Goal: Task Accomplishment & Management: Manage account settings

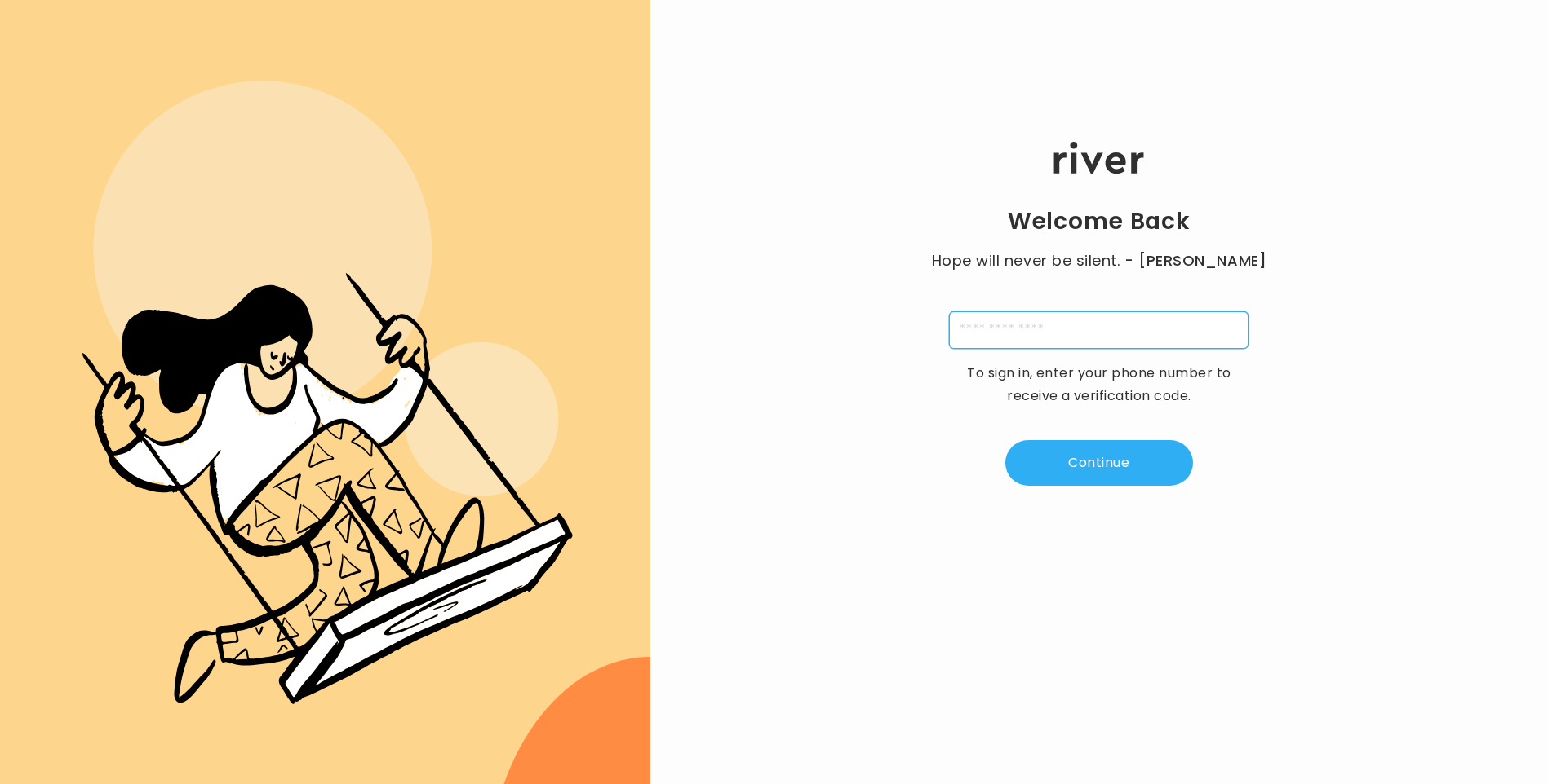
click at [1082, 338] on input "tel" at bounding box center [1098, 331] width 300 height 38
type input "**********"
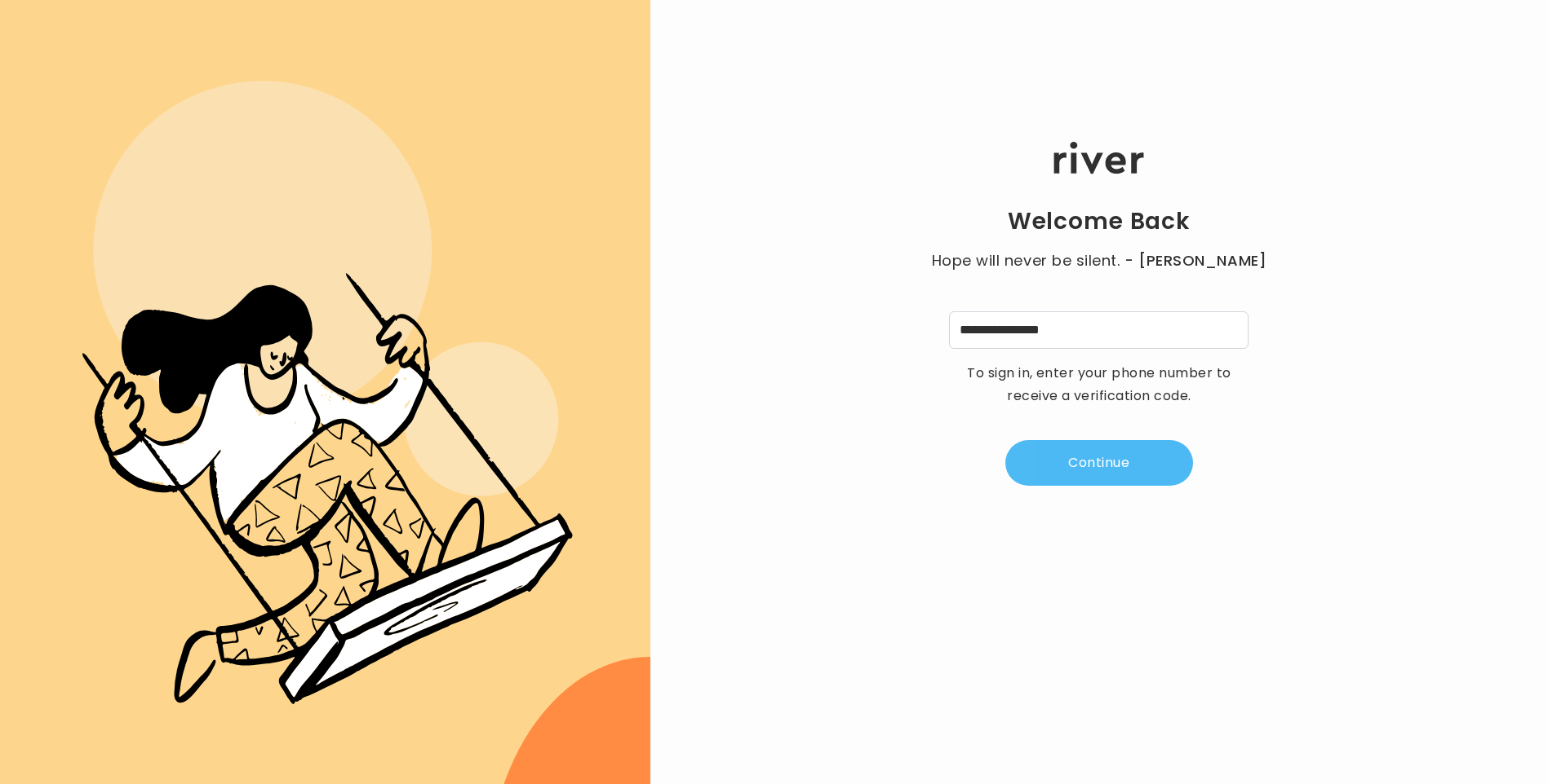
click at [1078, 457] on button "Continue" at bounding box center [1099, 463] width 188 height 46
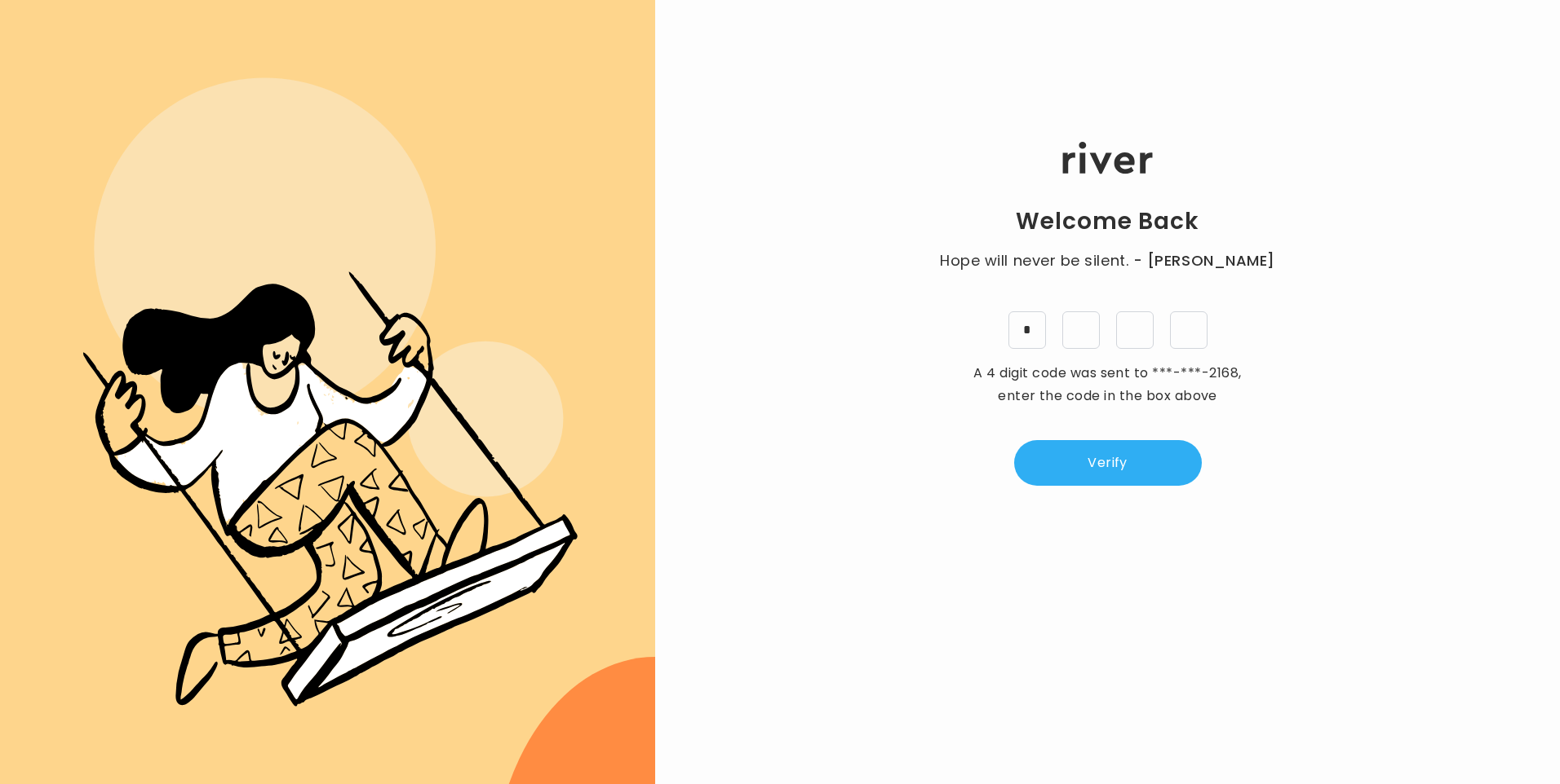
type input "*"
click at [1162, 465] on button "Verify" at bounding box center [1108, 463] width 188 height 46
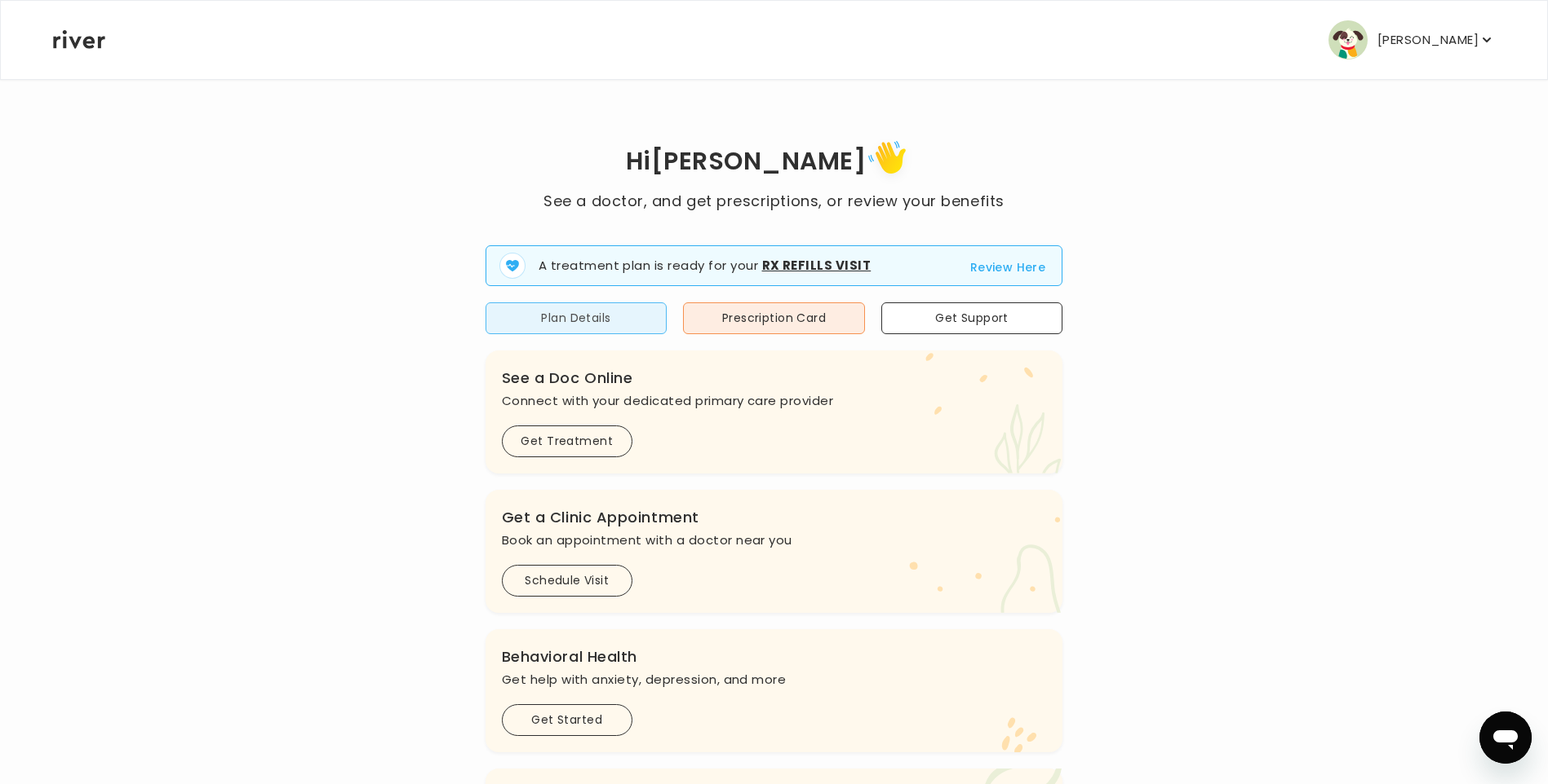
click at [562, 318] on button "Plan Details" at bounding box center [577, 319] width 182 height 32
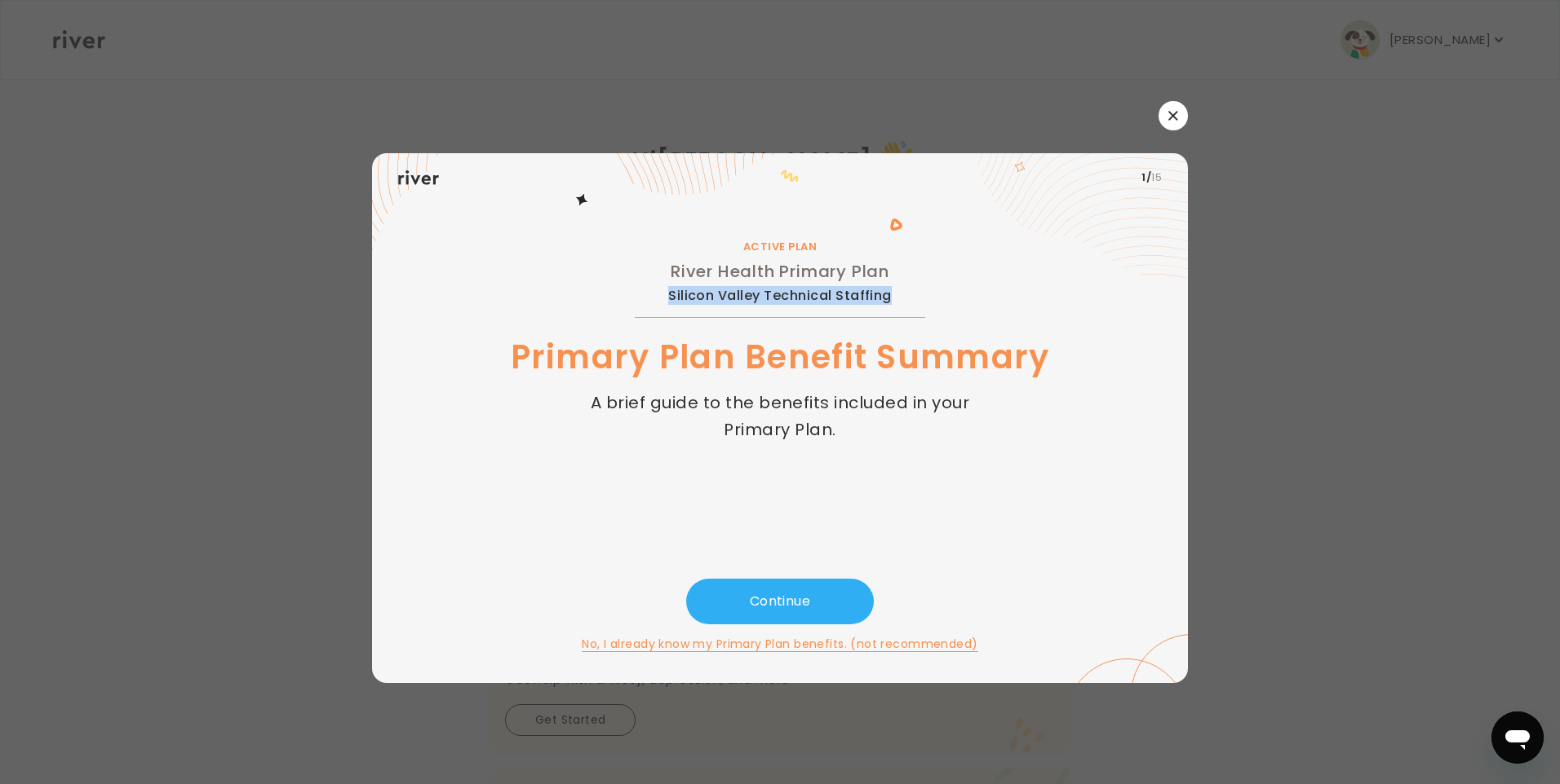
drag, startPoint x: 669, startPoint y: 296, endPoint x: 888, endPoint y: 299, distance: 219.0
click at [888, 299] on span "Silicon Valley Technical Staffing" at bounding box center [780, 296] width 224 height 13
copy span "Silicon Valley Technical Staffing"
click at [766, 601] on button "Continue" at bounding box center [780, 602] width 188 height 46
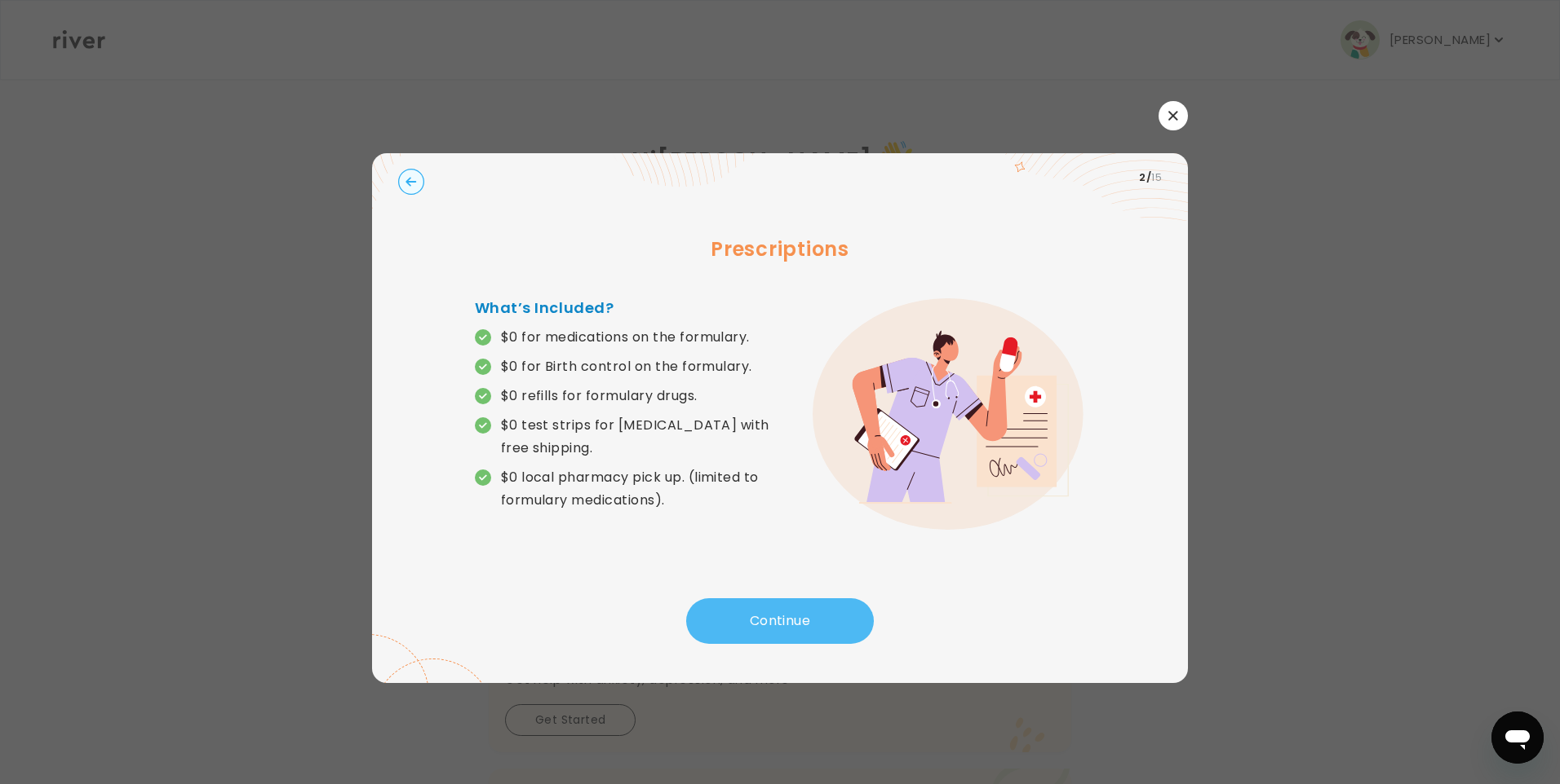
click at [762, 618] on button "Continue" at bounding box center [780, 621] width 188 height 46
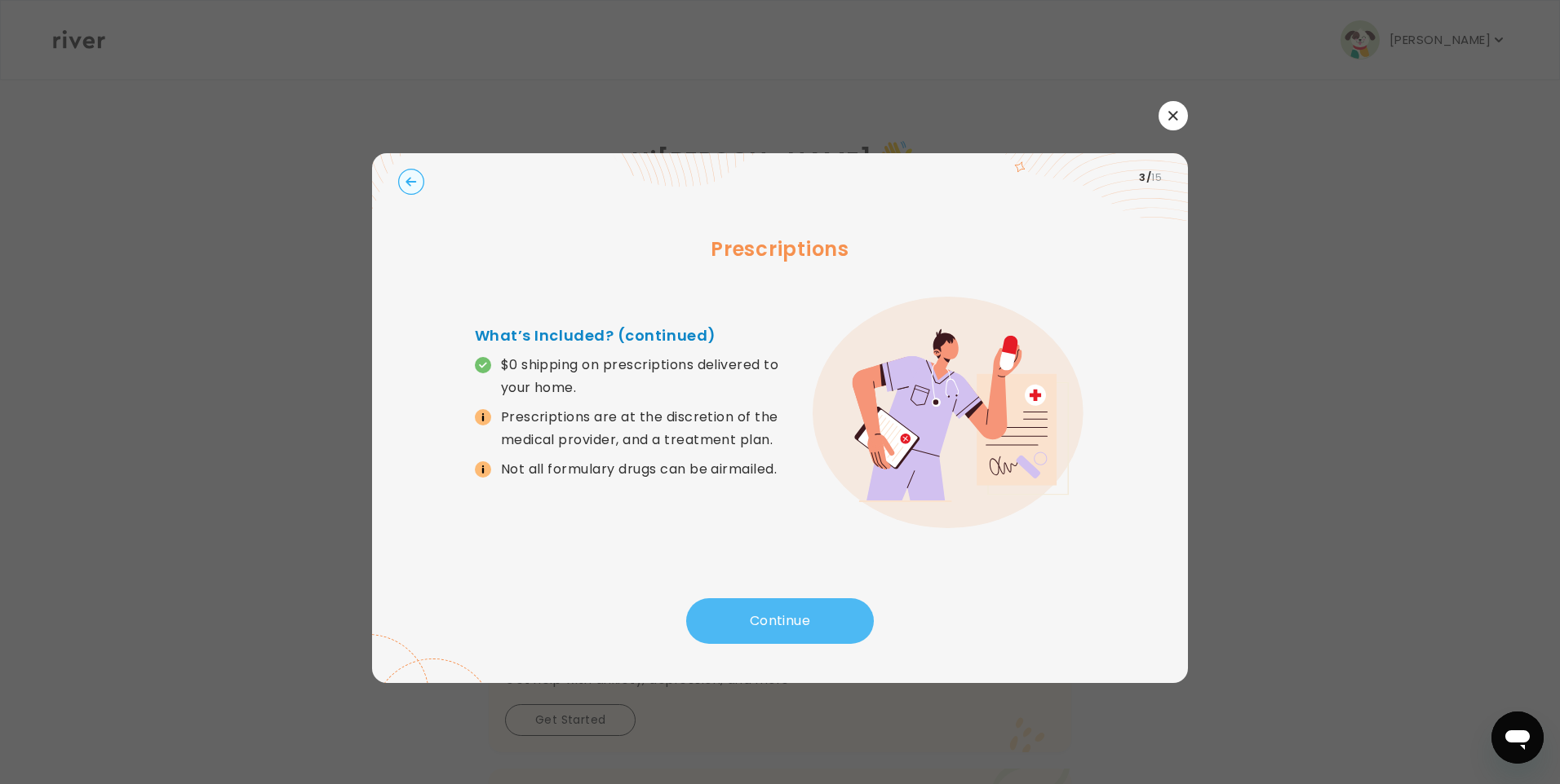
click at [762, 618] on button "Continue" at bounding box center [780, 621] width 188 height 46
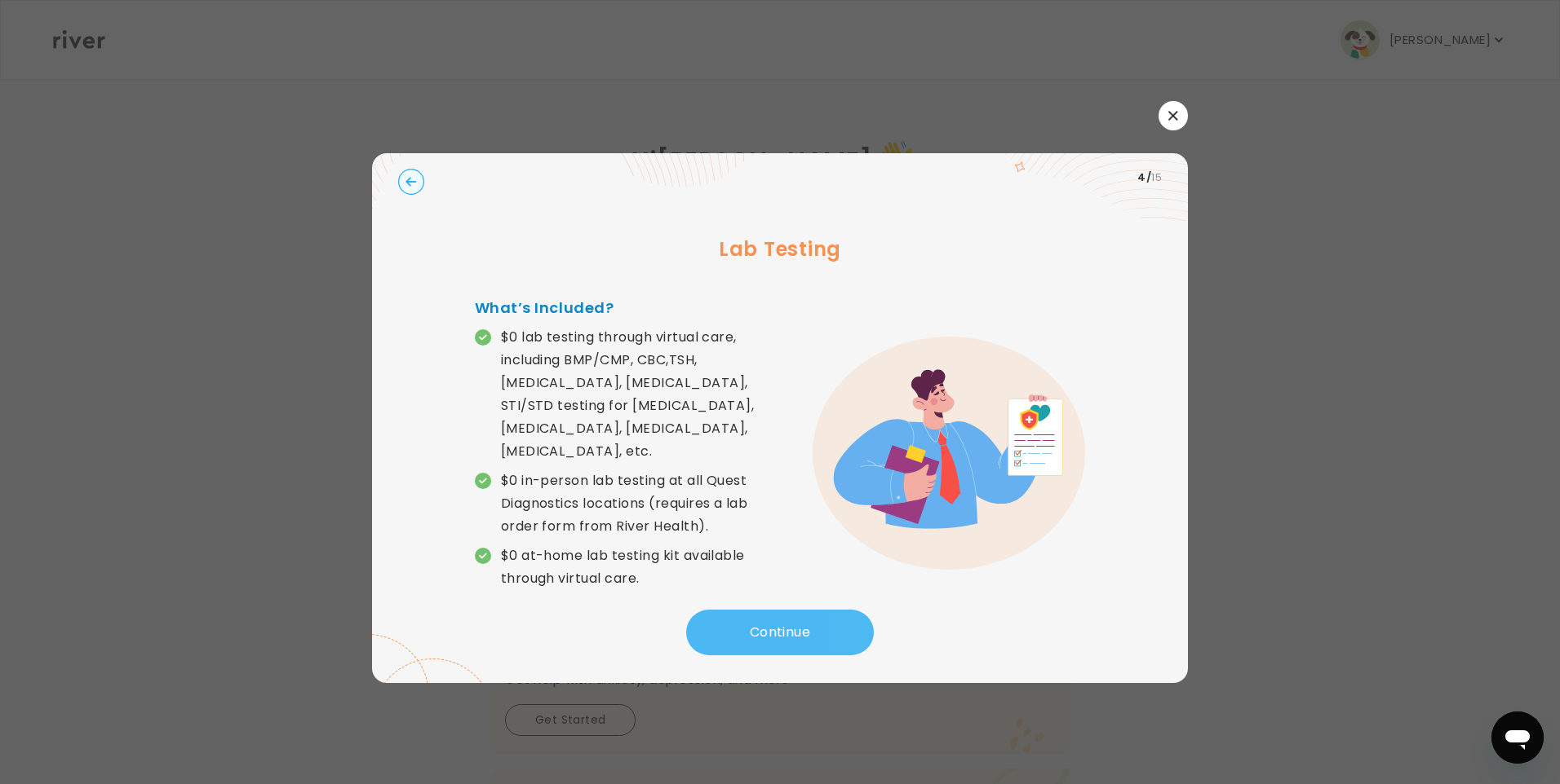
click at [762, 618] on button "Continue" at bounding box center [780, 633] width 188 height 46
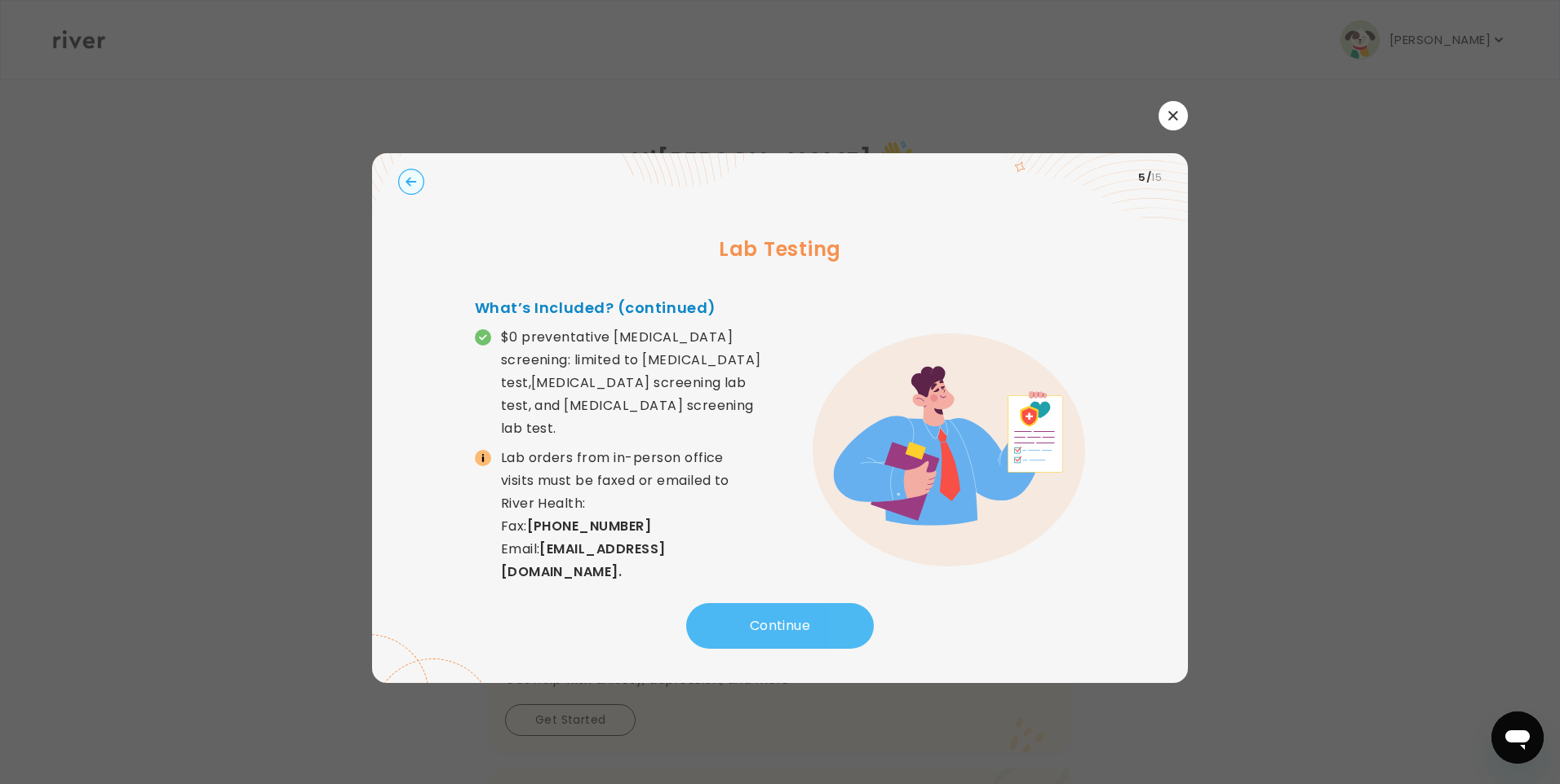
click at [762, 618] on button "Continue" at bounding box center [780, 626] width 188 height 46
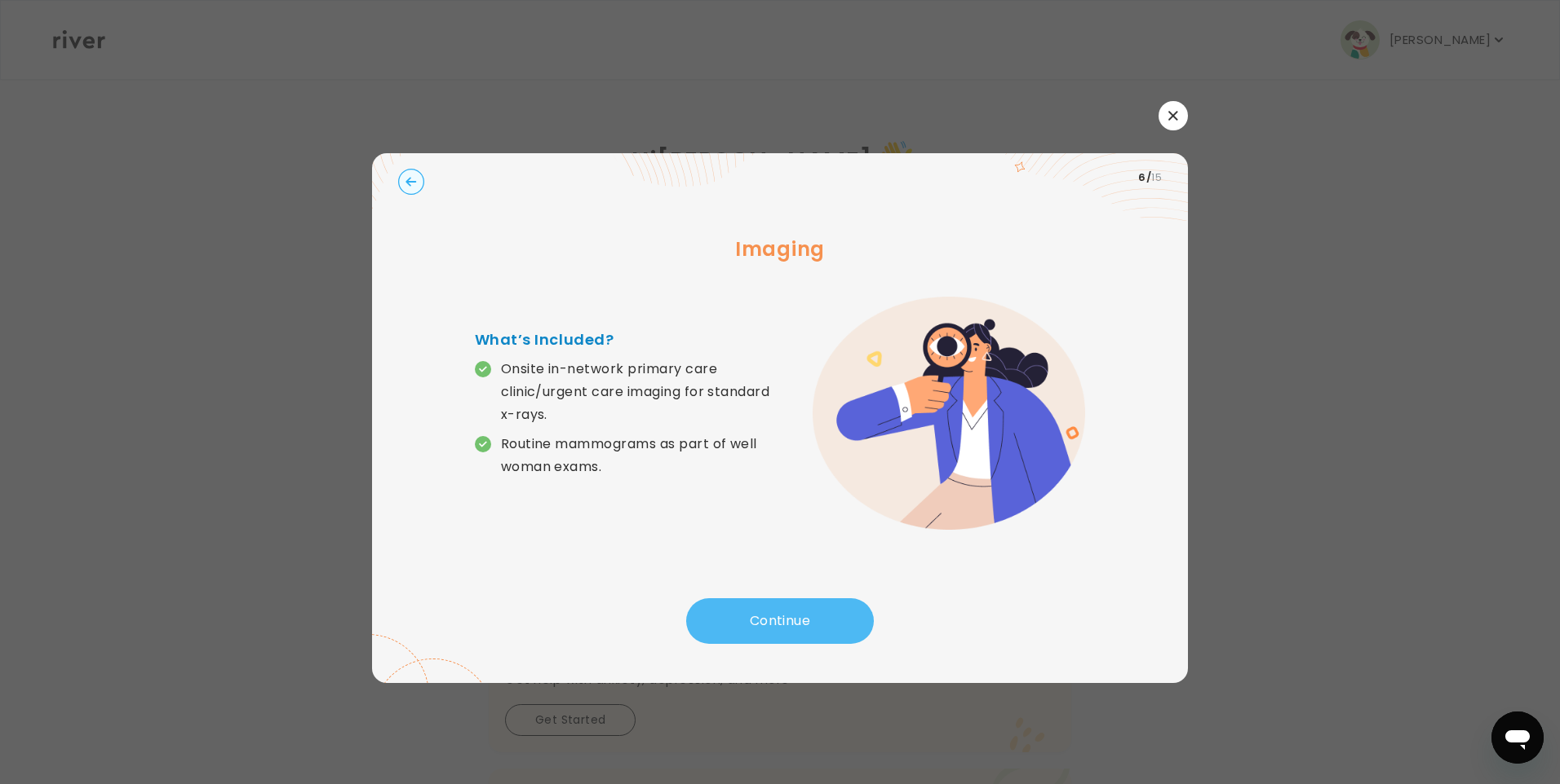
click at [762, 618] on button "Continue" at bounding box center [780, 621] width 188 height 46
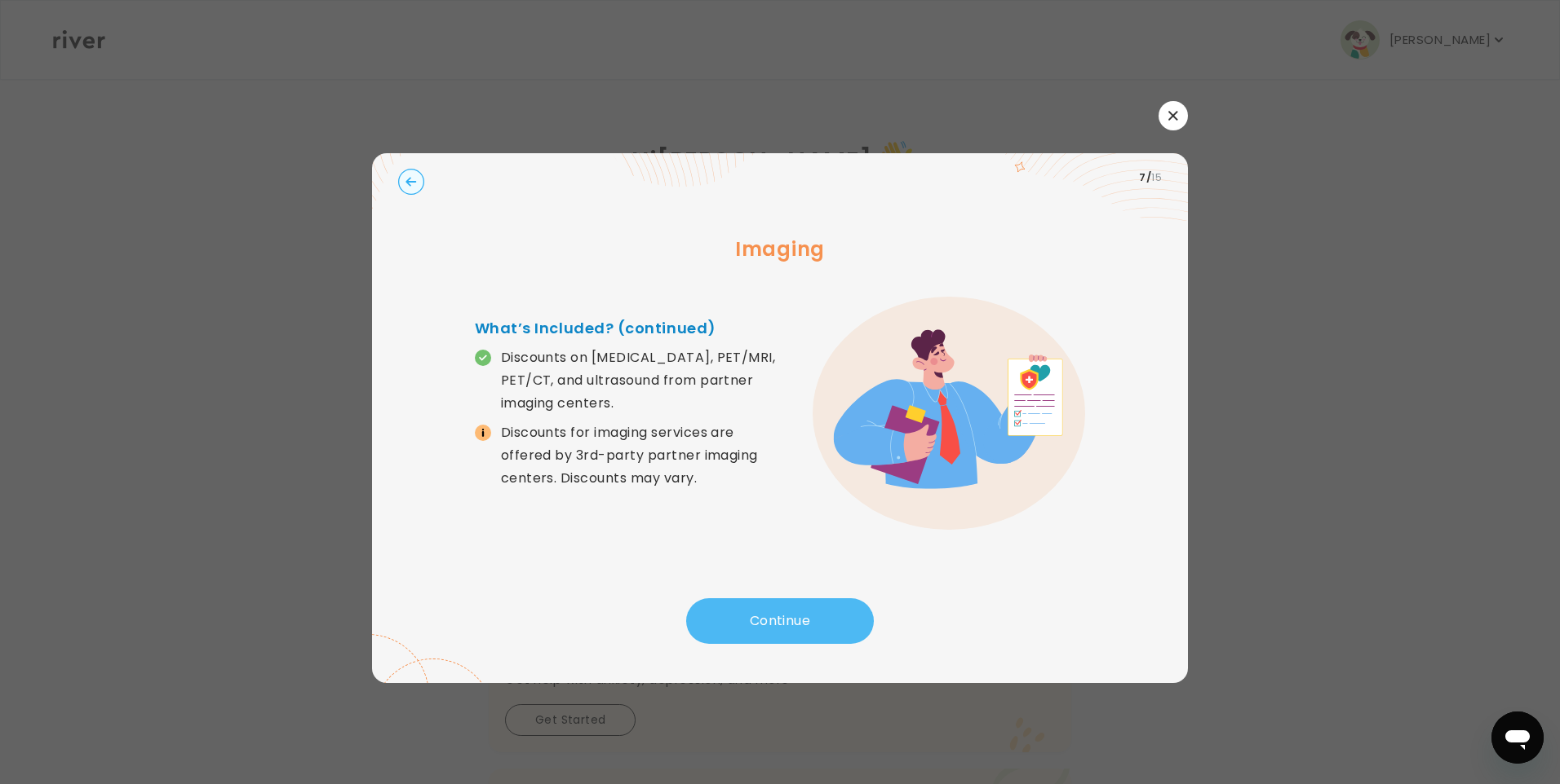
click at [762, 618] on button "Continue" at bounding box center [780, 621] width 188 height 46
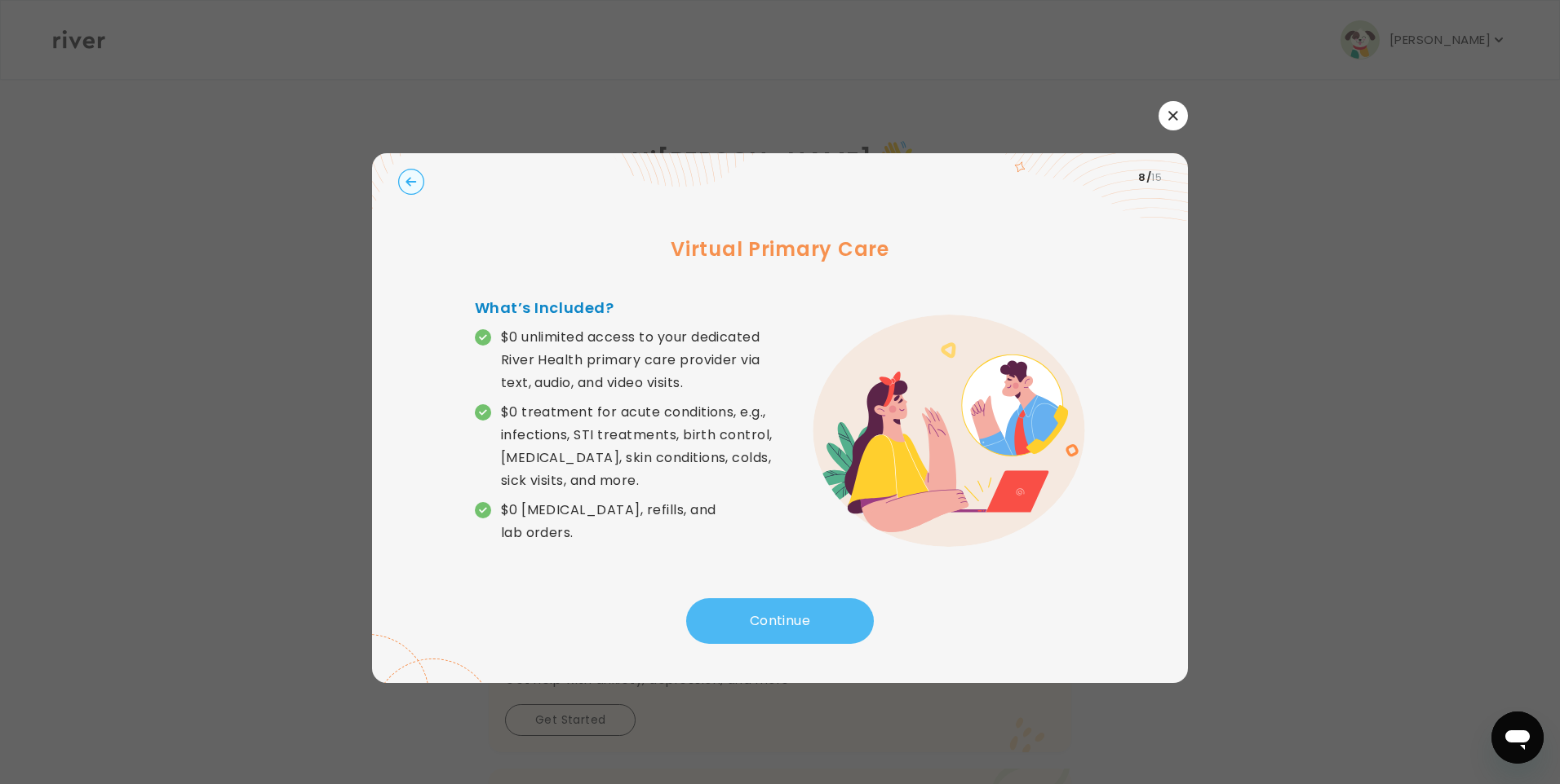
click at [762, 618] on button "Continue" at bounding box center [780, 621] width 188 height 46
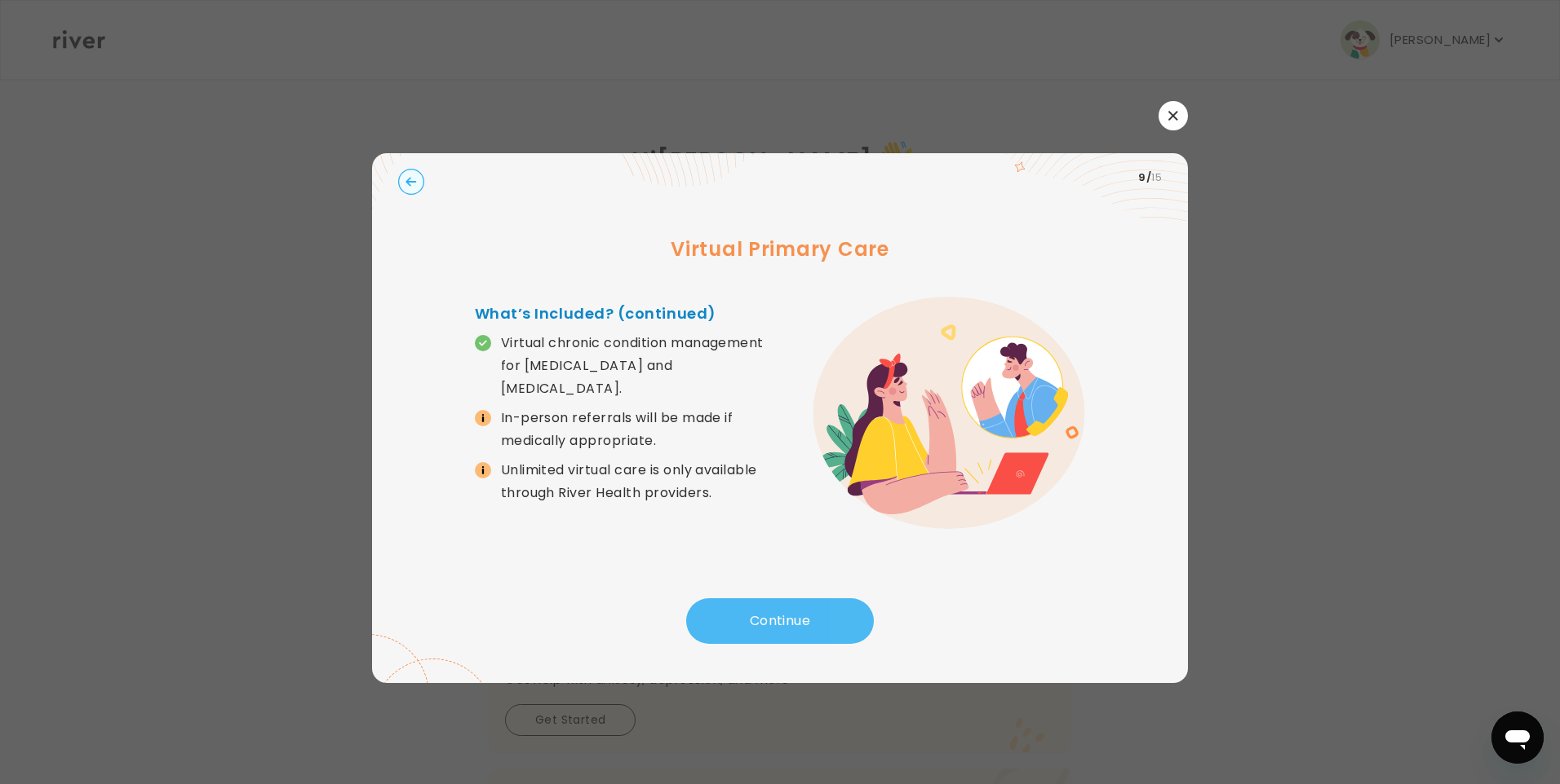
click at [762, 618] on button "Continue" at bounding box center [780, 621] width 188 height 46
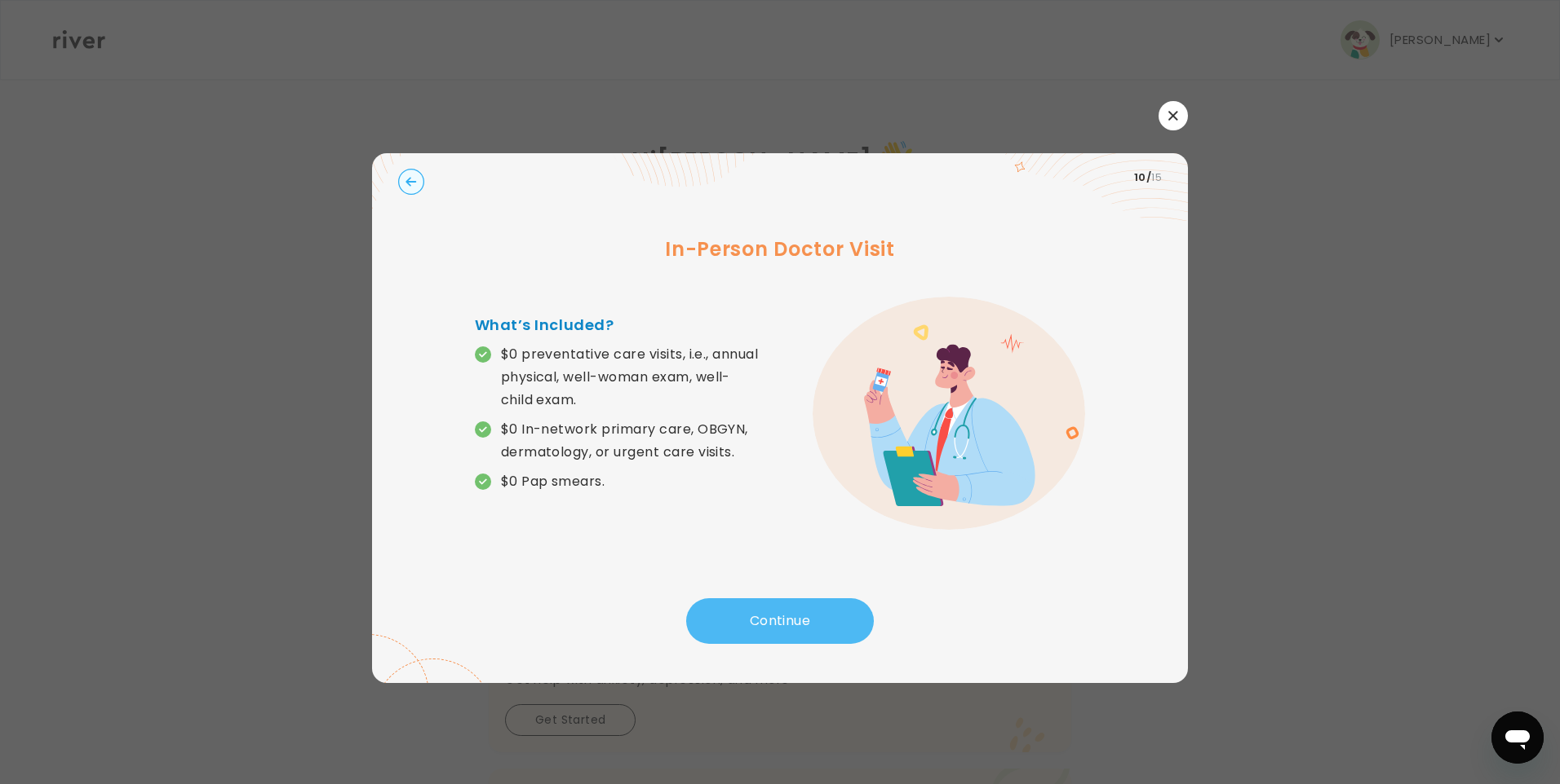
click at [762, 618] on button "Continue" at bounding box center [780, 621] width 188 height 46
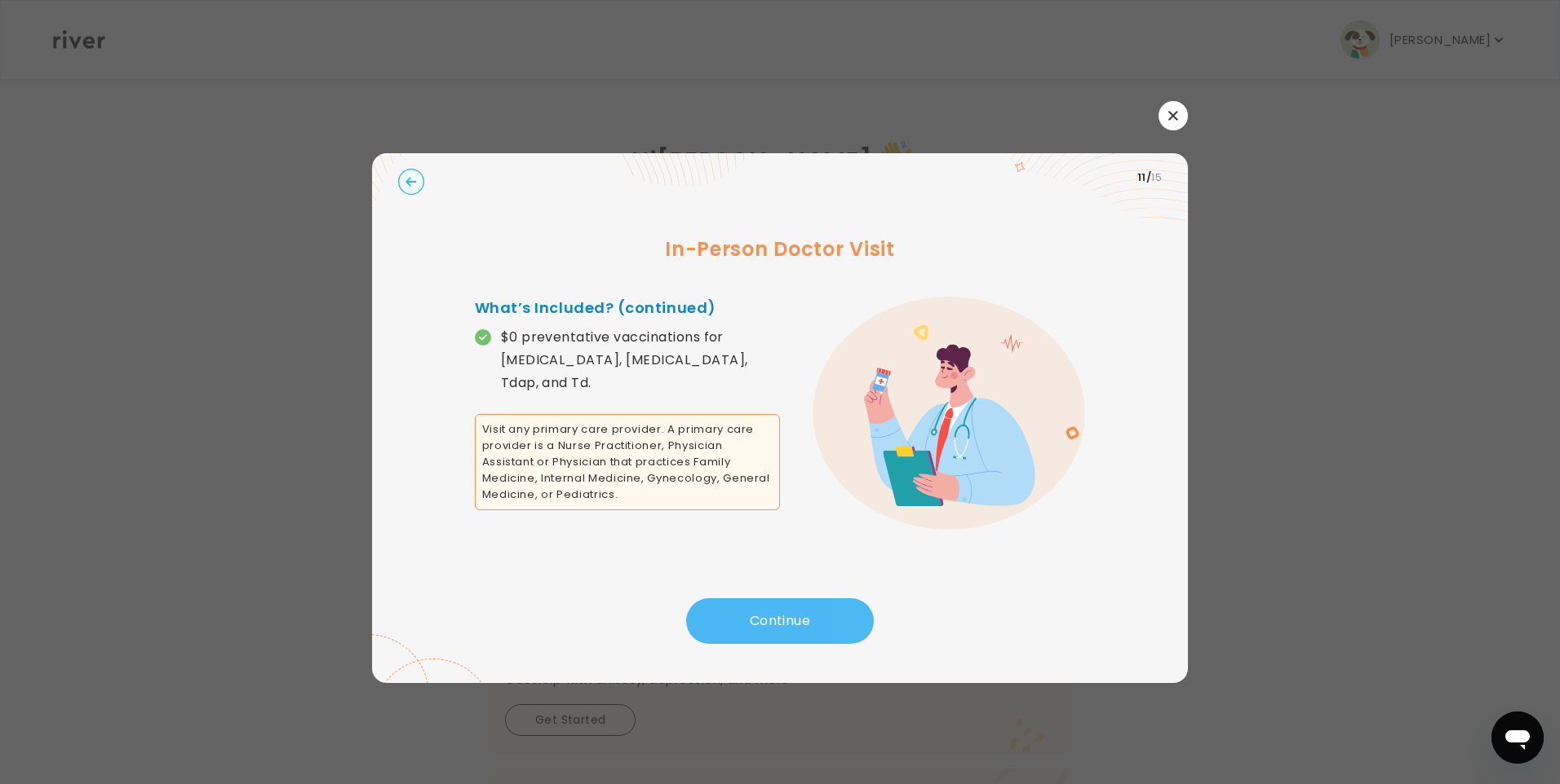
click at [762, 616] on button "Continue" at bounding box center [780, 621] width 188 height 46
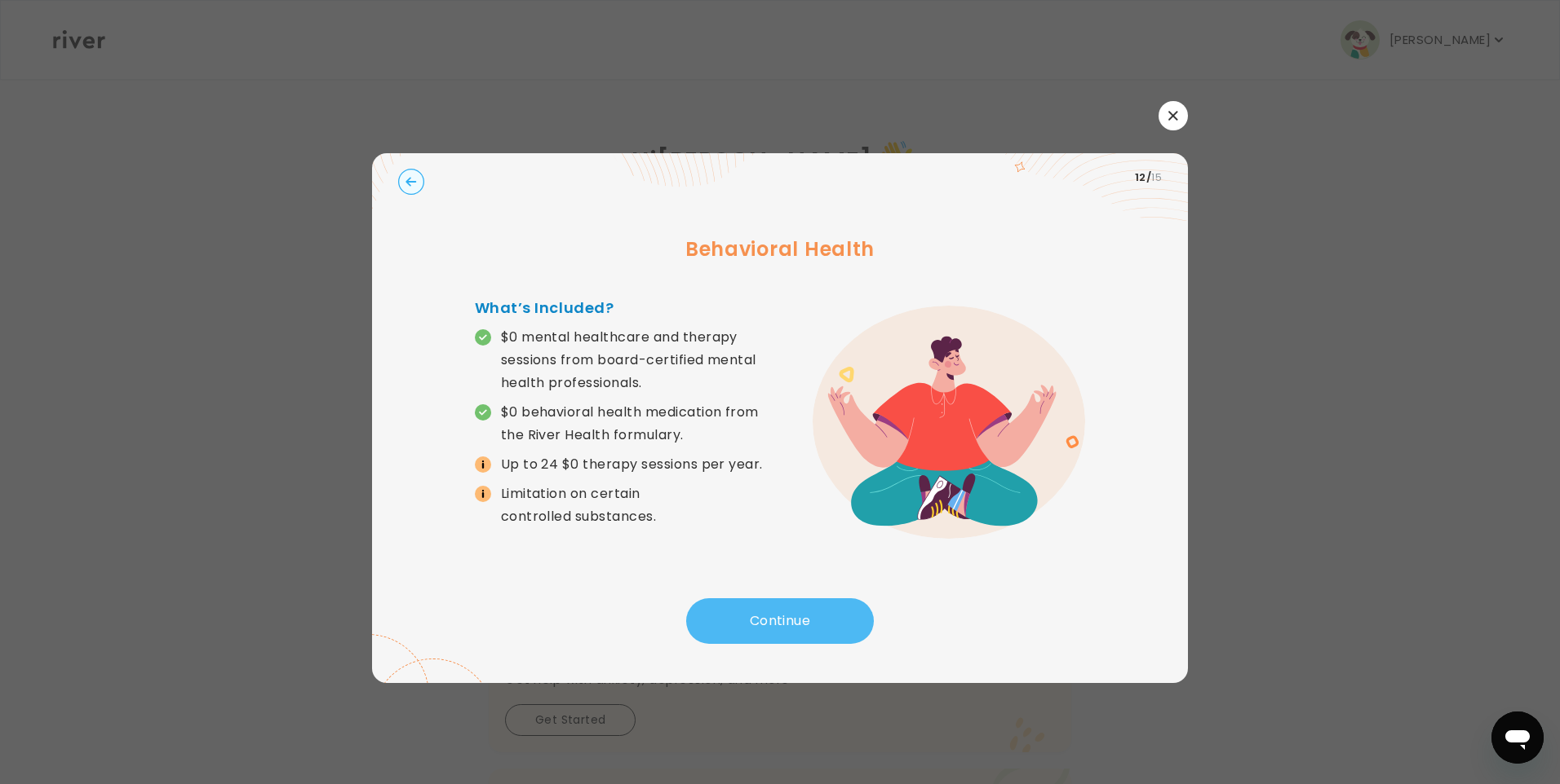
click at [762, 616] on button "Continue" at bounding box center [780, 621] width 188 height 46
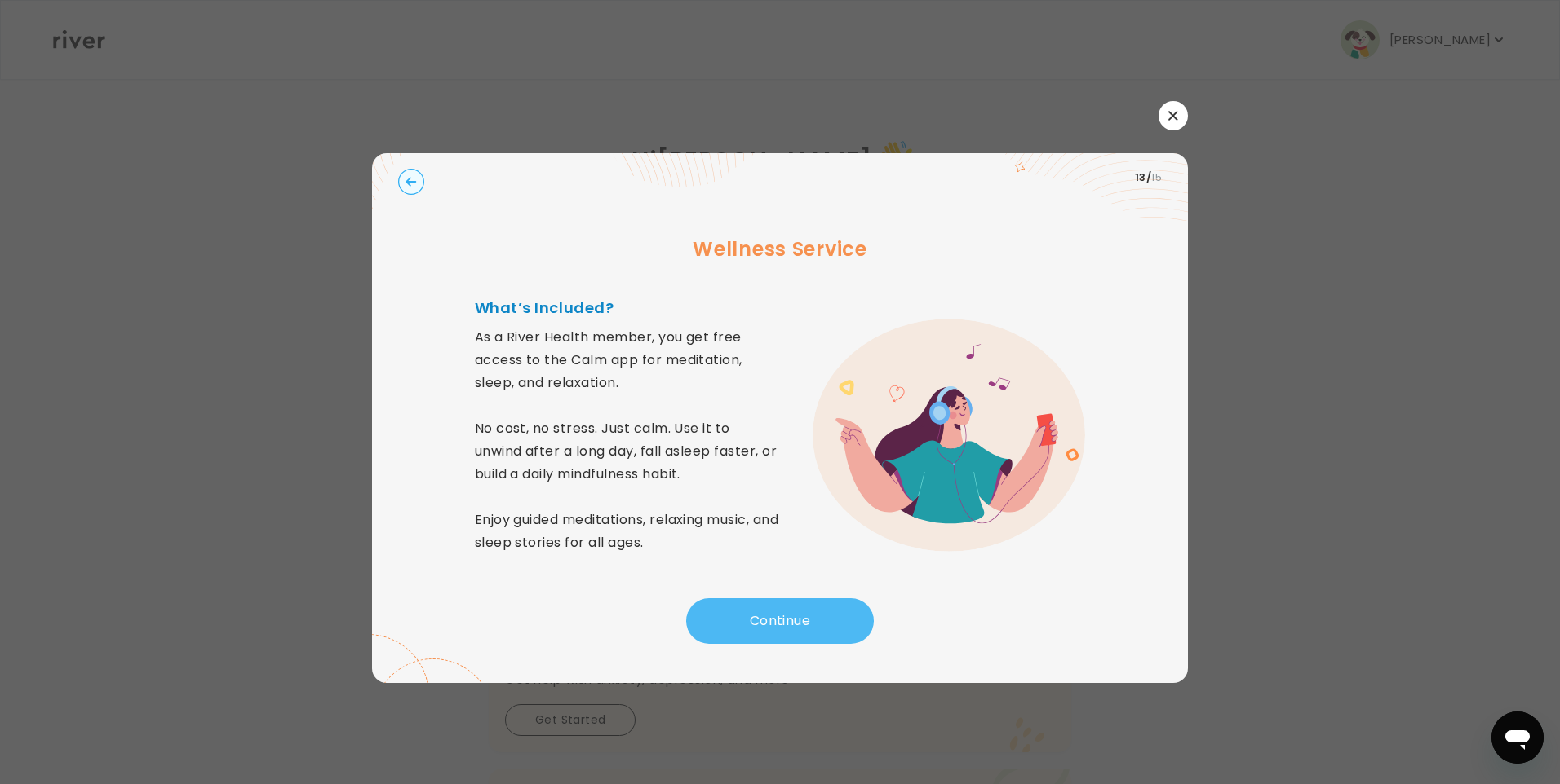
click at [762, 616] on button "Continue" at bounding box center [780, 621] width 188 height 46
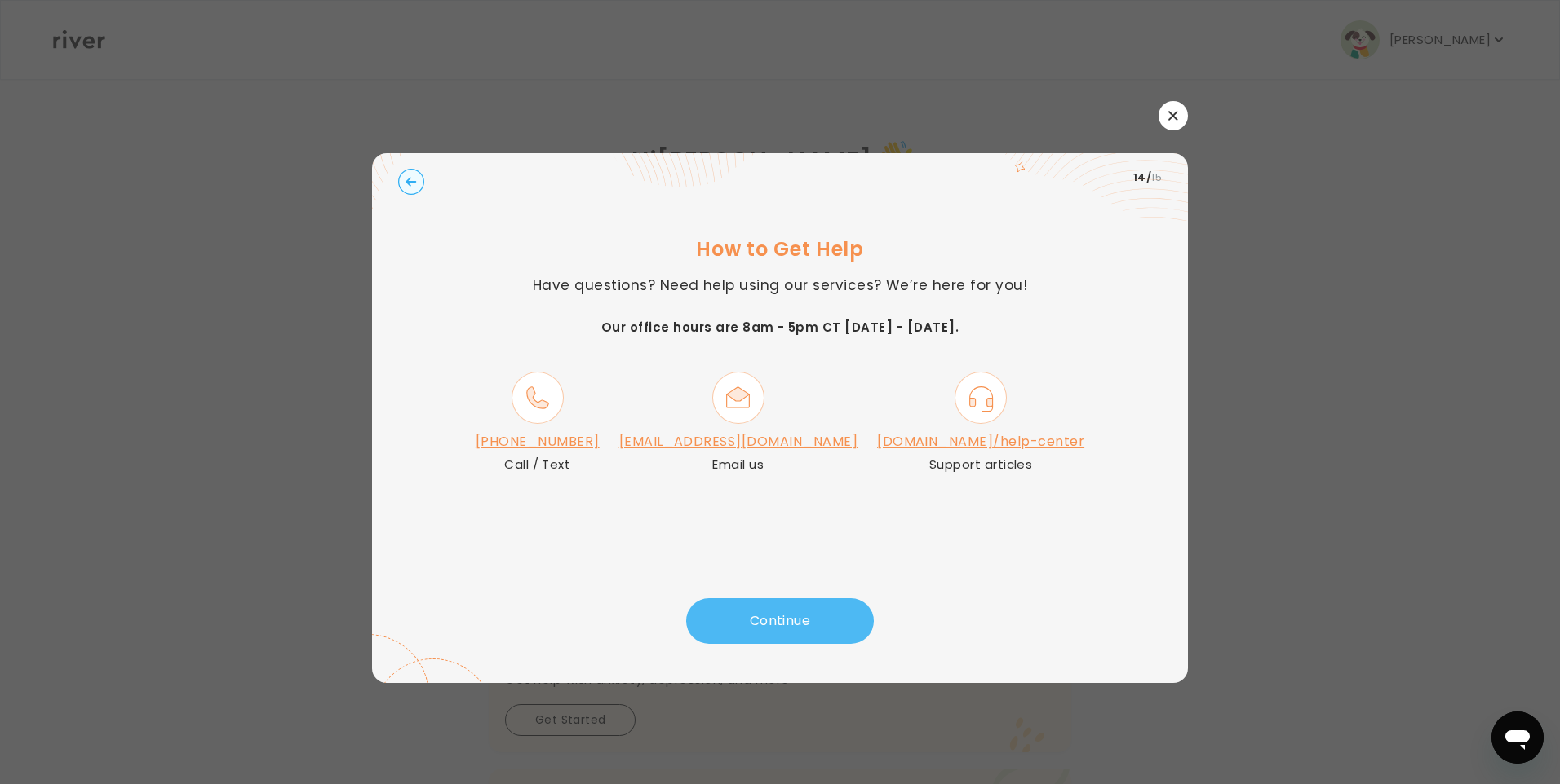
click at [762, 616] on button "Continue" at bounding box center [780, 621] width 188 height 46
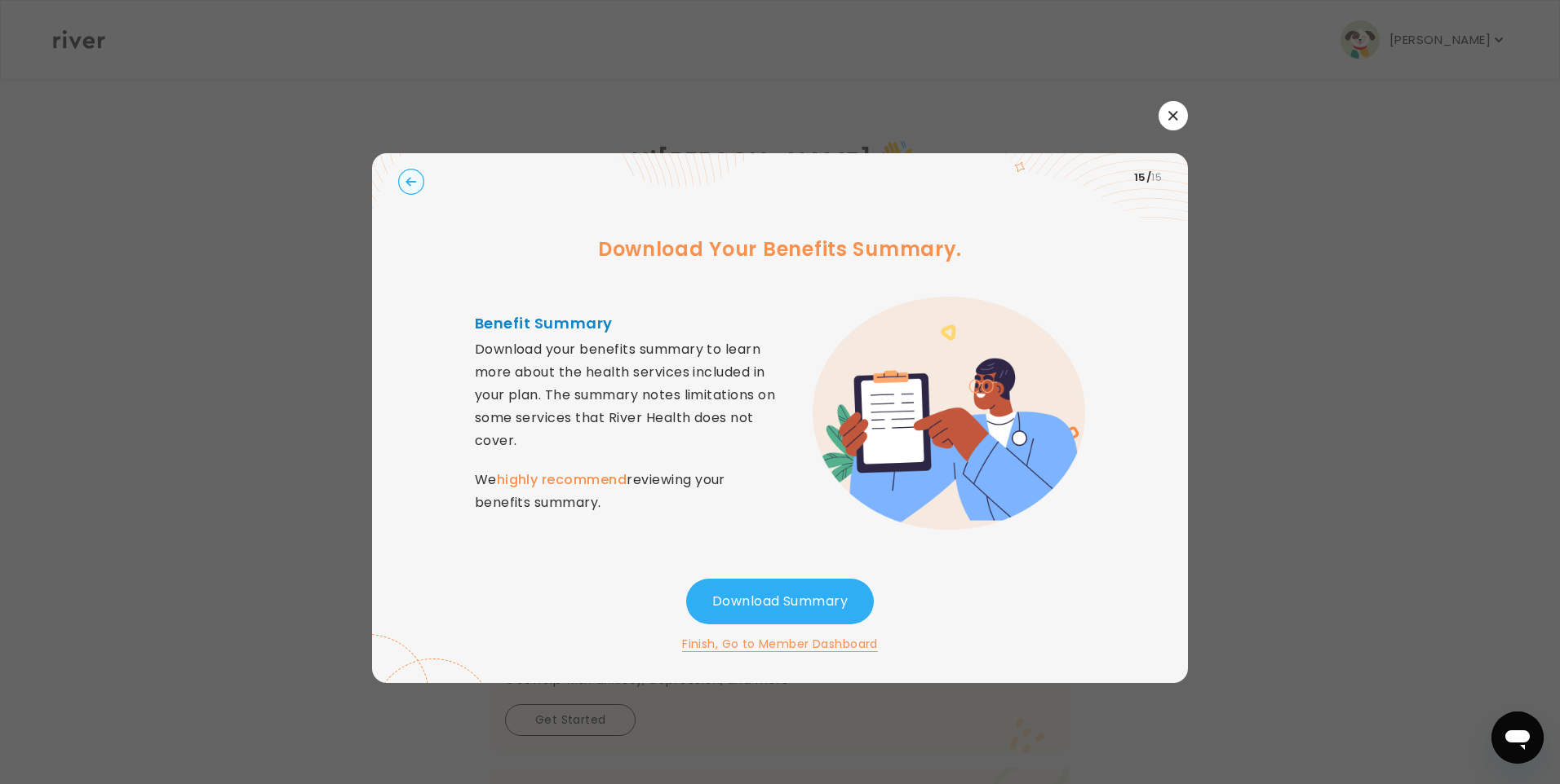
click at [1170, 110] on button "button" at bounding box center [1172, 115] width 29 height 29
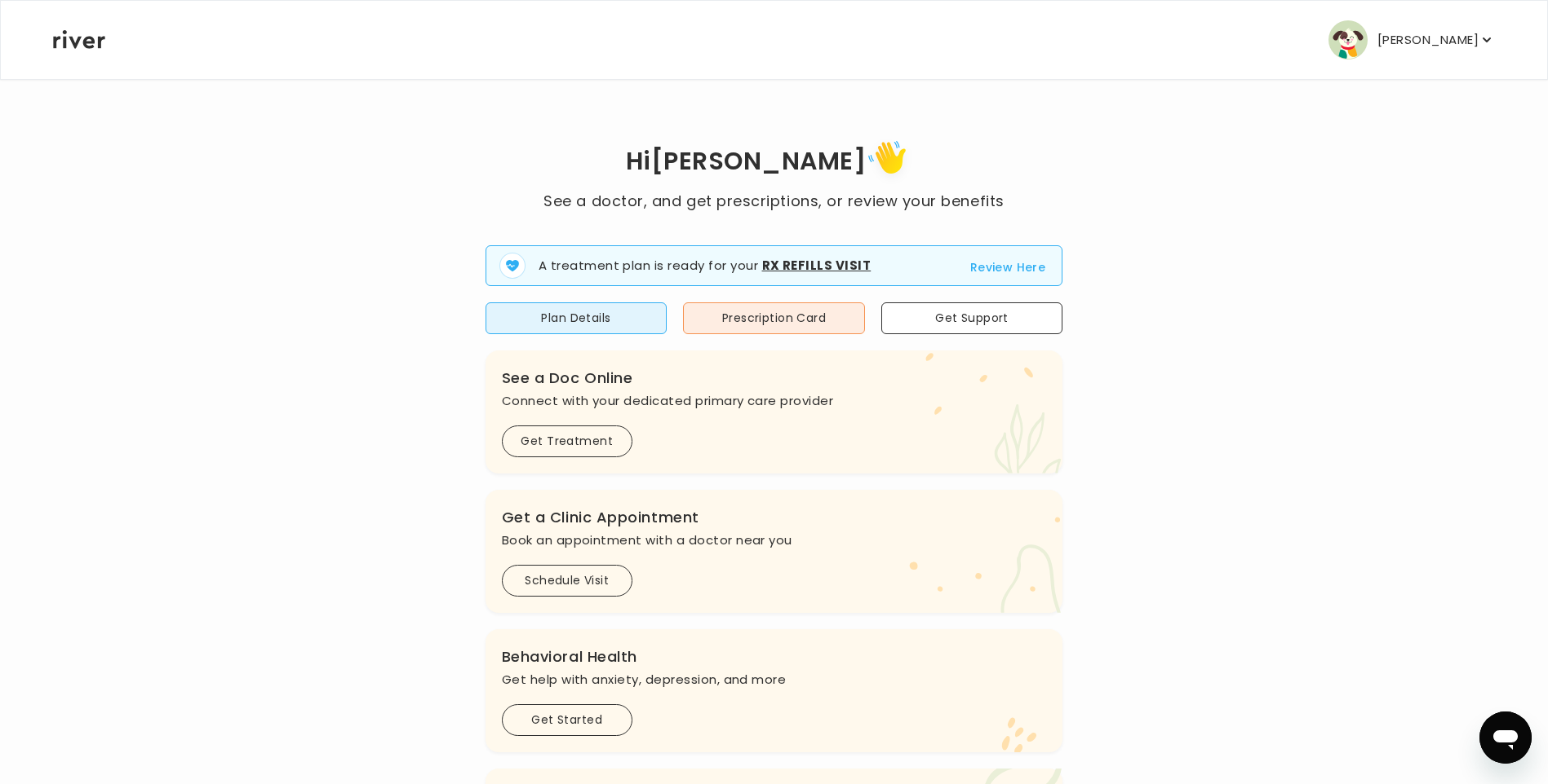
click at [1478, 38] on icon "button" at bounding box center [1486, 40] width 16 height 16
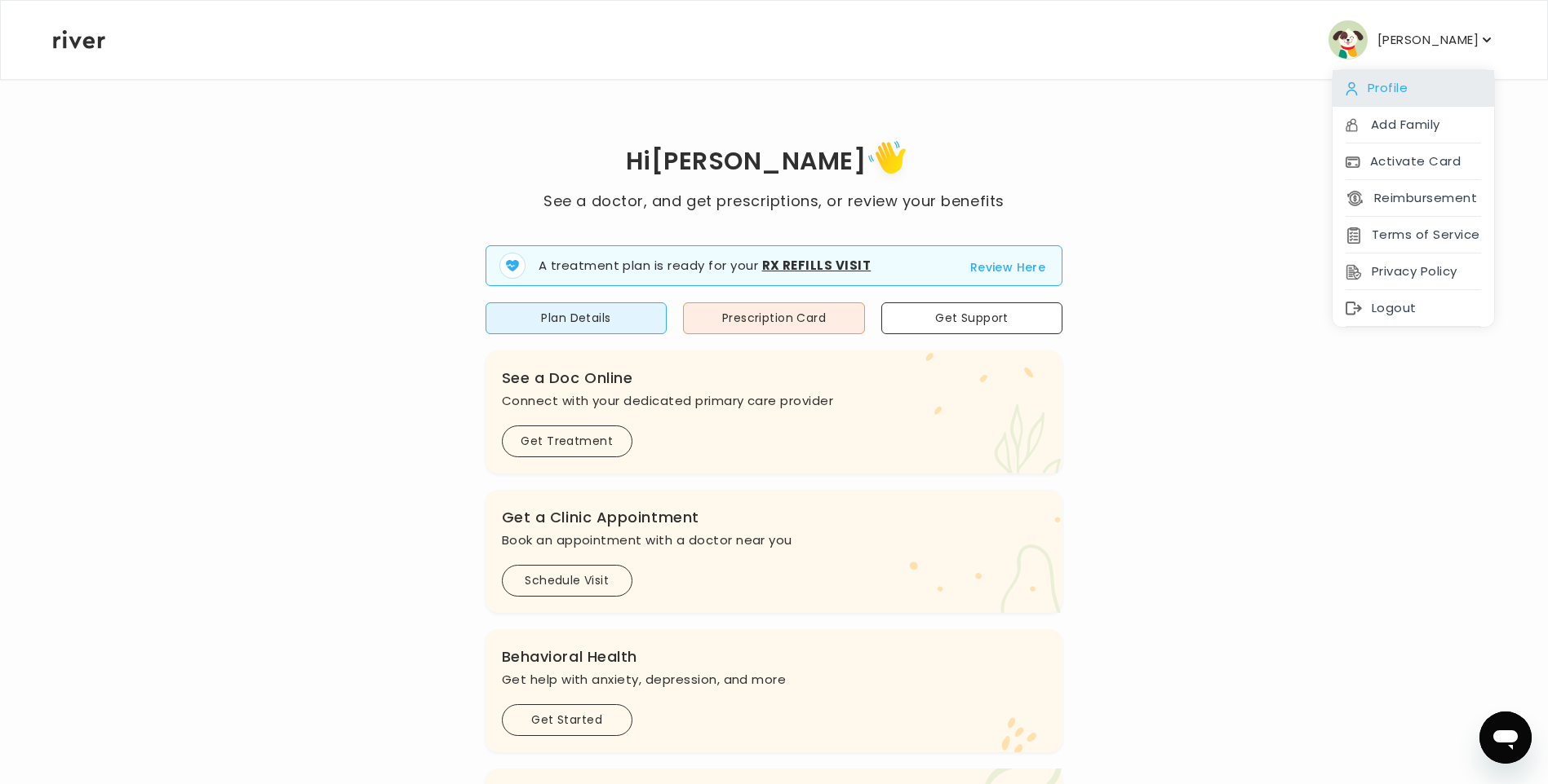
click at [1414, 81] on div "Profile" at bounding box center [1413, 88] width 162 height 37
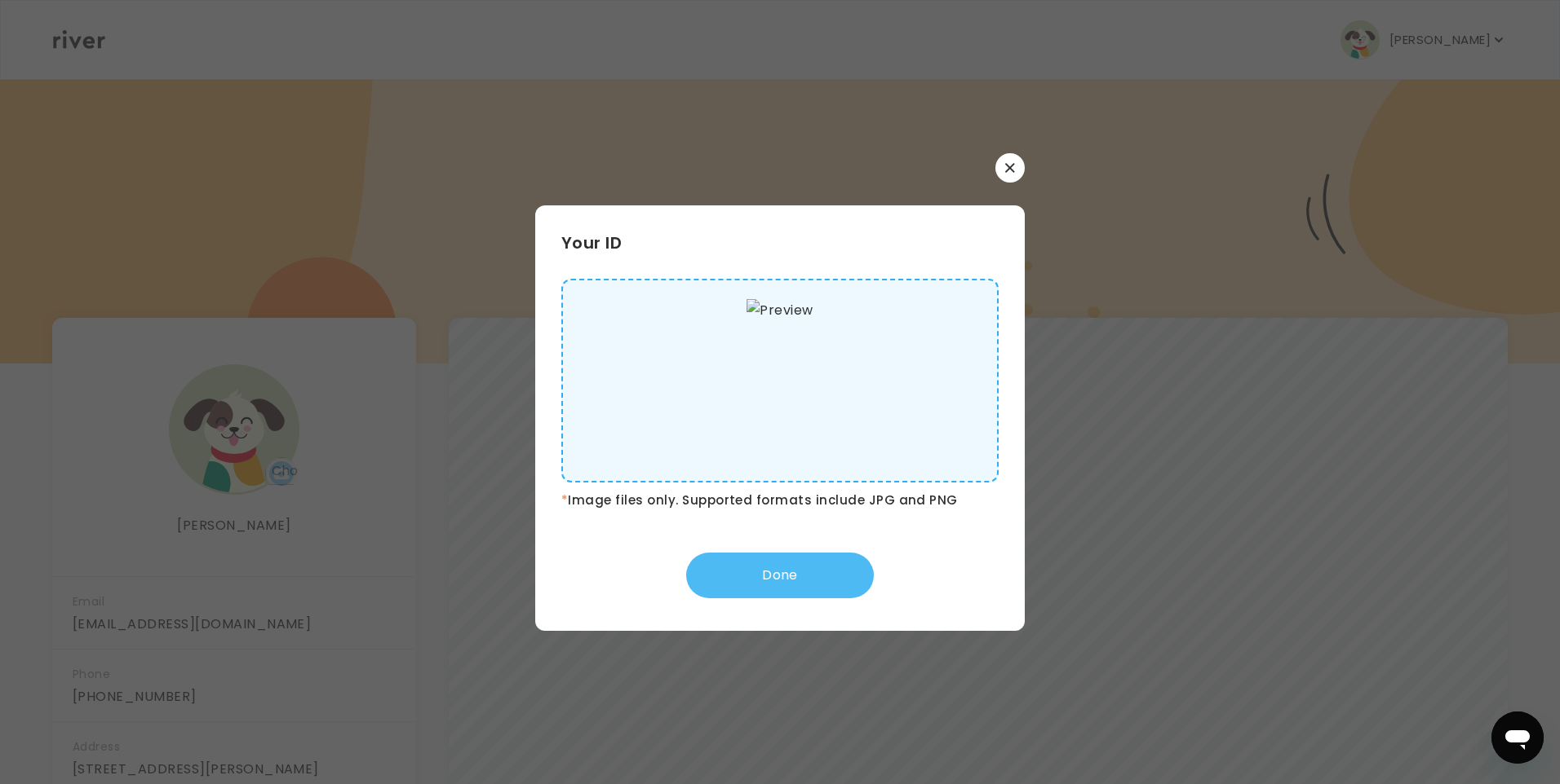
click at [786, 567] on button "Done" at bounding box center [780, 575] width 188 height 46
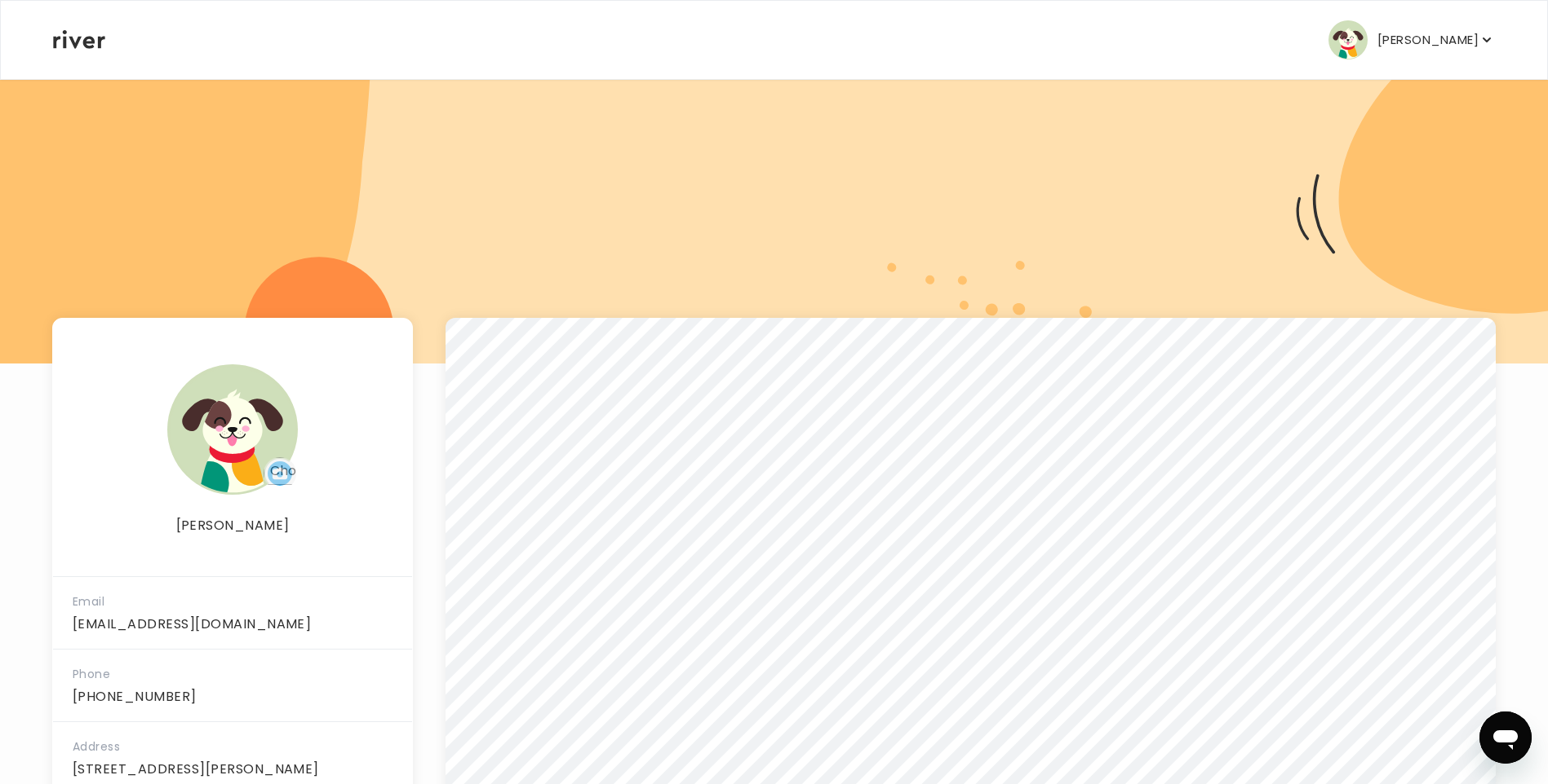
click at [1188, 194] on div at bounding box center [774, 221] width 1548 height 286
click at [1482, 42] on icon "button" at bounding box center [1486, 40] width 16 height 16
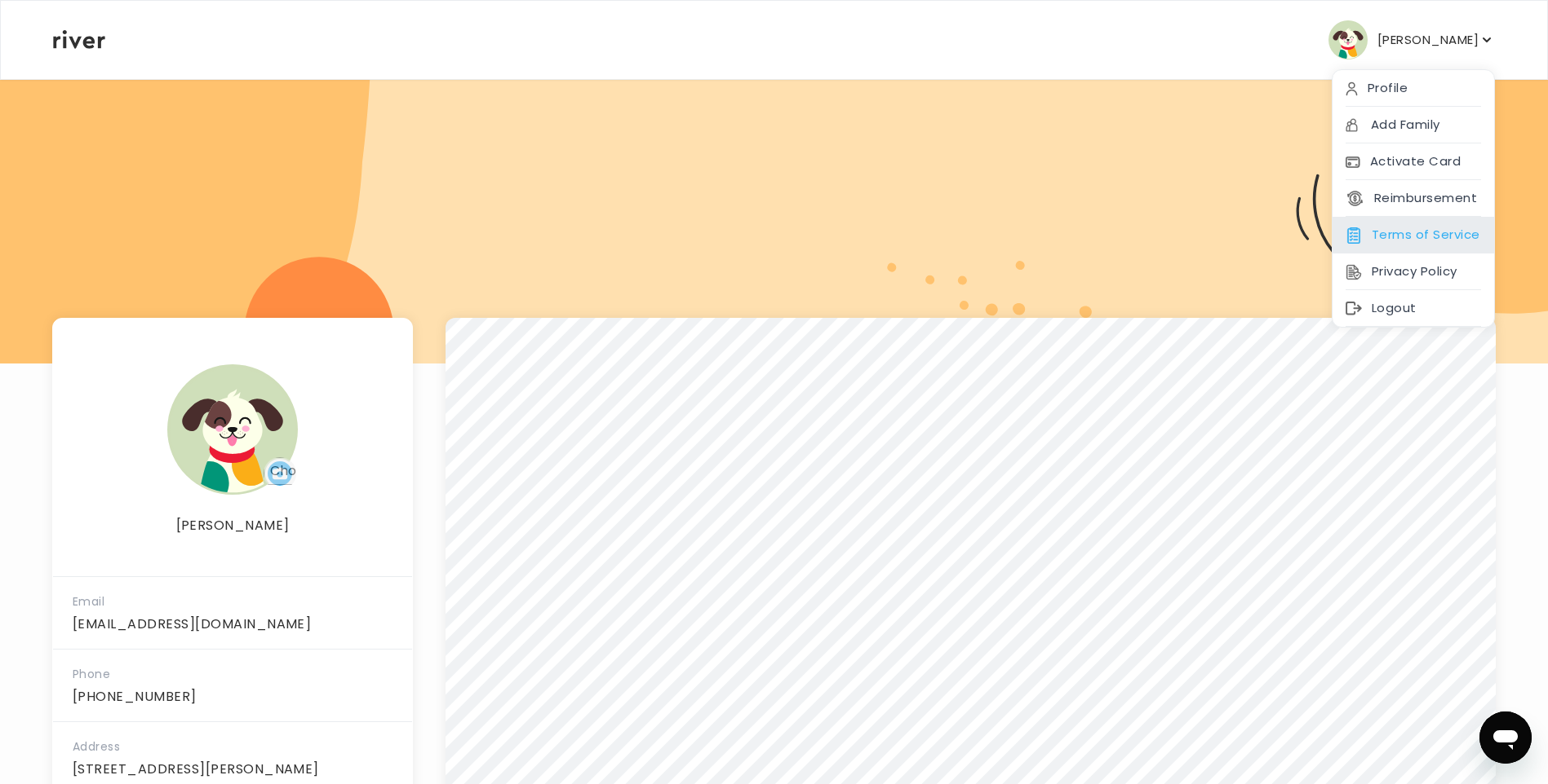
click at [1380, 233] on div "Terms of Service" at bounding box center [1413, 235] width 162 height 37
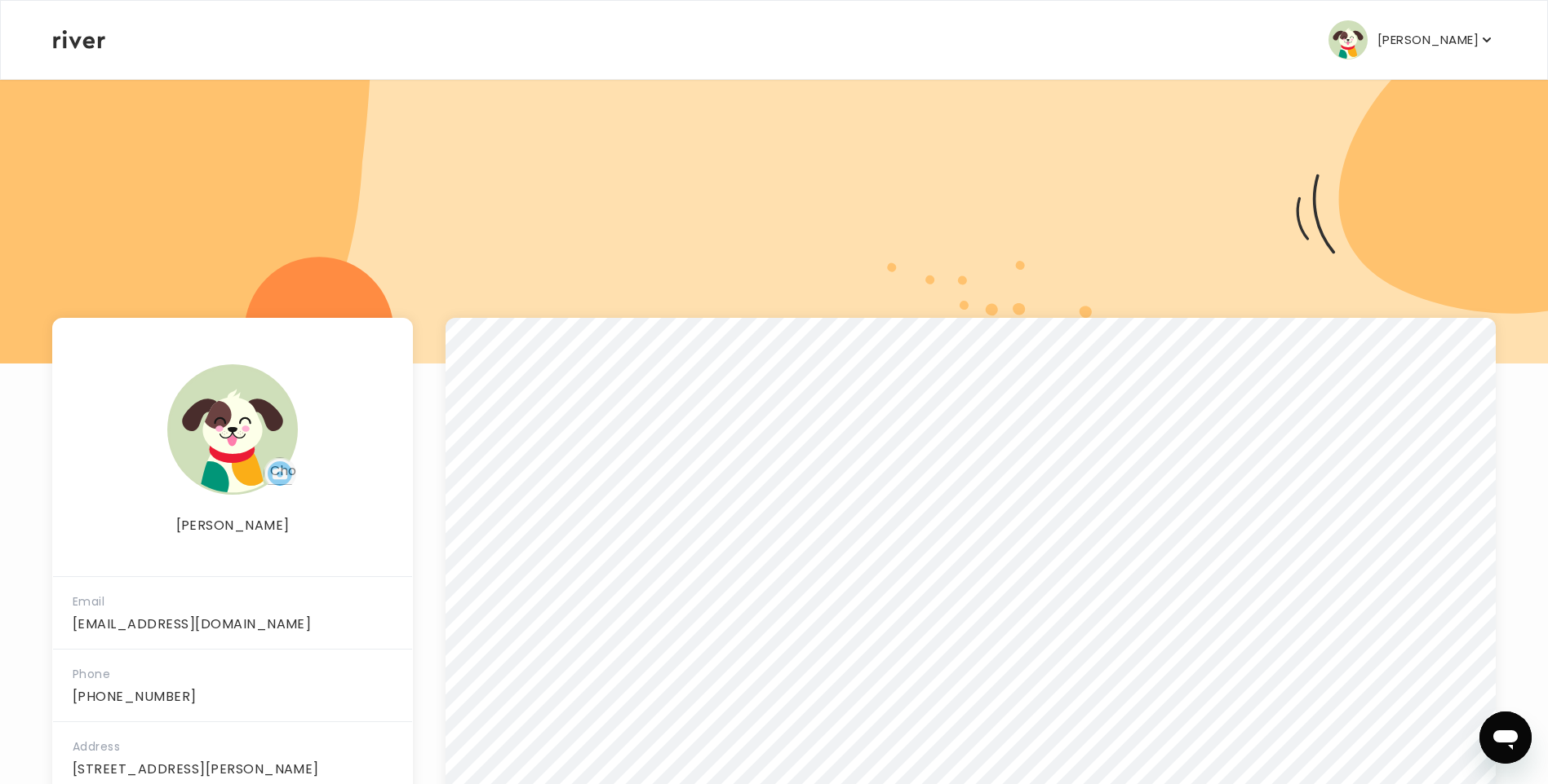
click at [1468, 43] on p "[PERSON_NAME]" at bounding box center [1427, 40] width 101 height 23
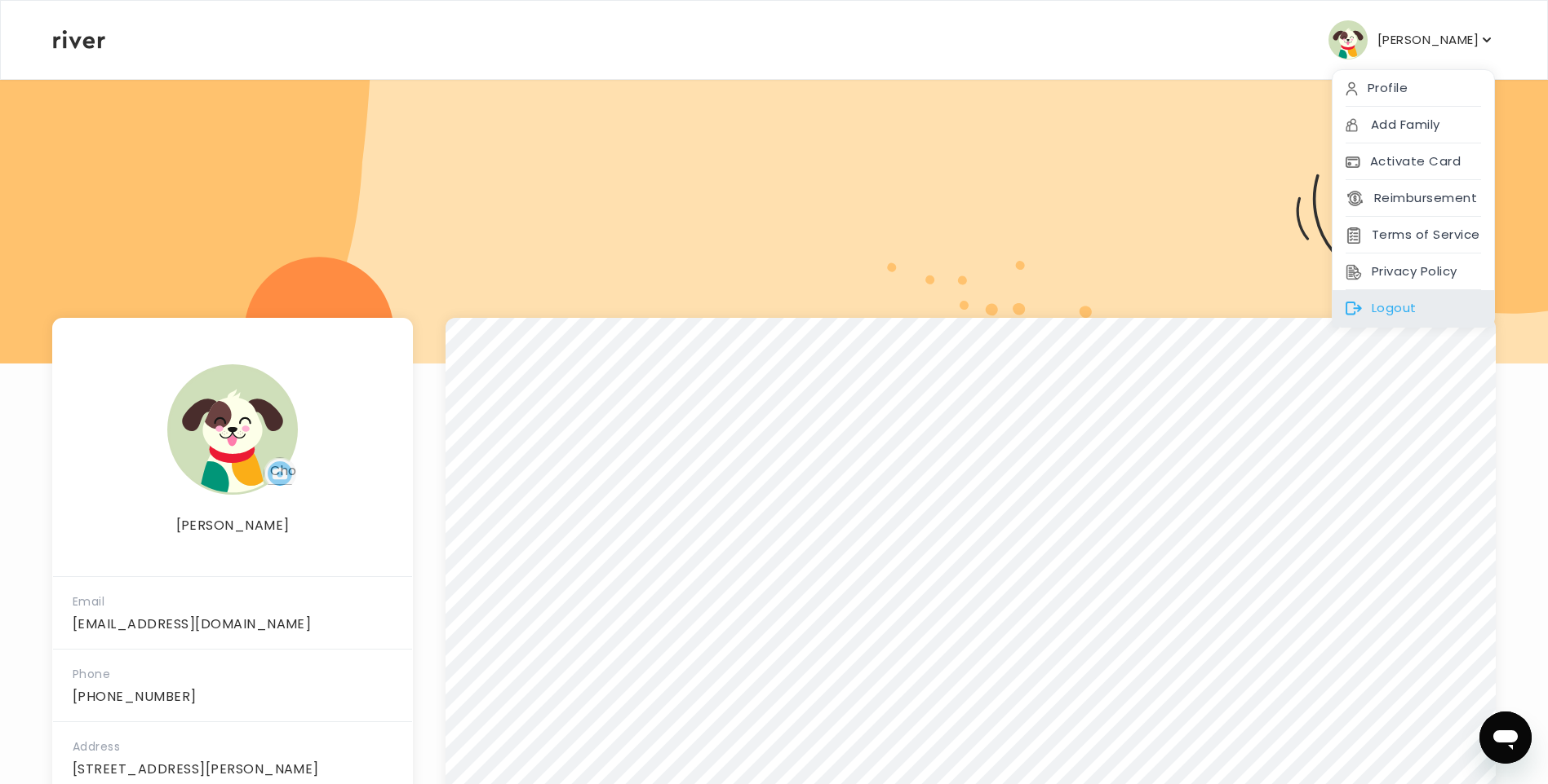
click at [1392, 304] on div "Logout" at bounding box center [1413, 309] width 162 height 37
